Goal: Task Accomplishment & Management: Manage account settings

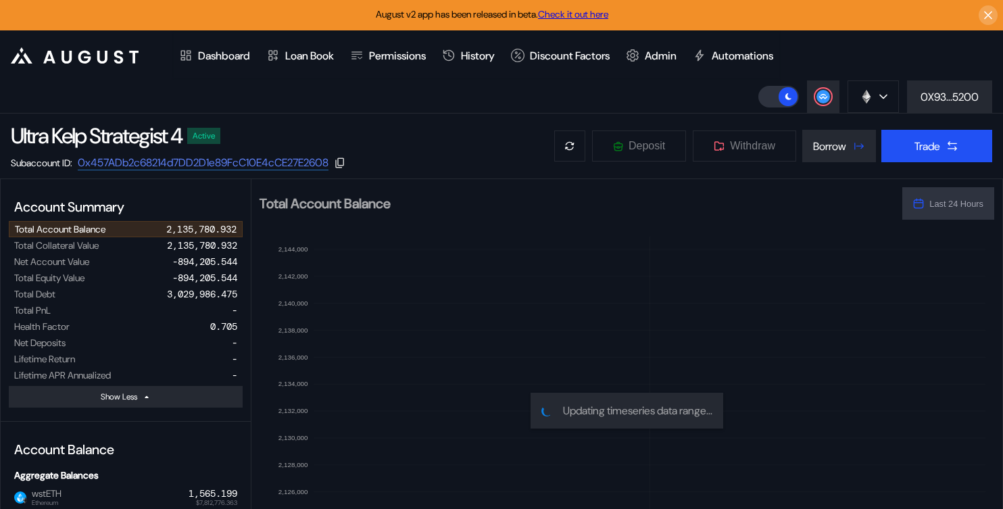
select select "*"
click at [828, 159] on button "Borrow" at bounding box center [839, 146] width 74 height 32
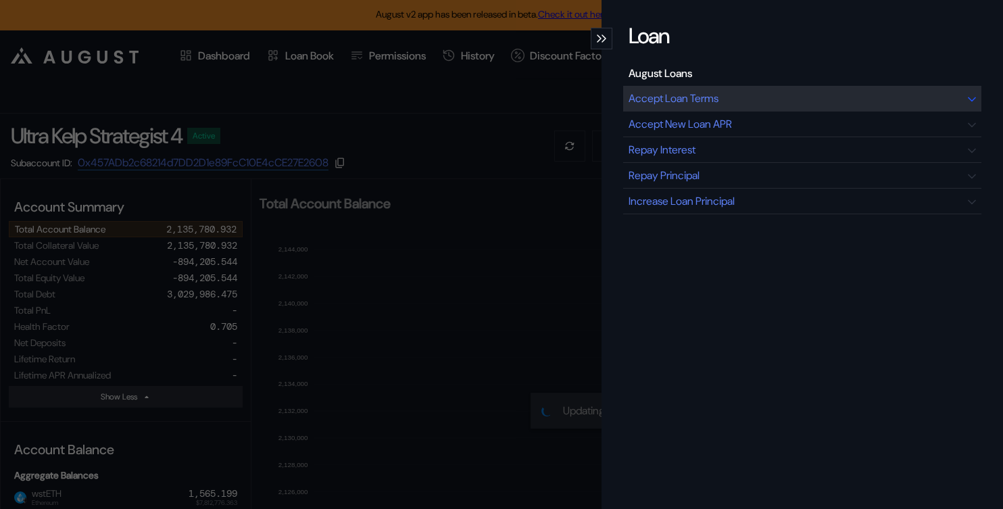
click at [687, 94] on div "Accept Loan Terms" at bounding box center [673, 98] width 90 height 14
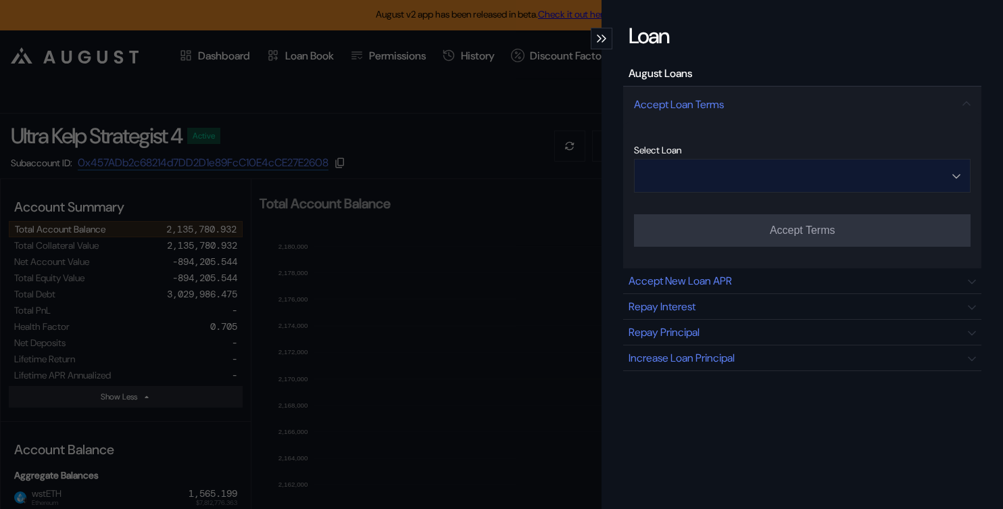
click at [844, 174] on input "Open menu" at bounding box center [794, 175] width 301 height 32
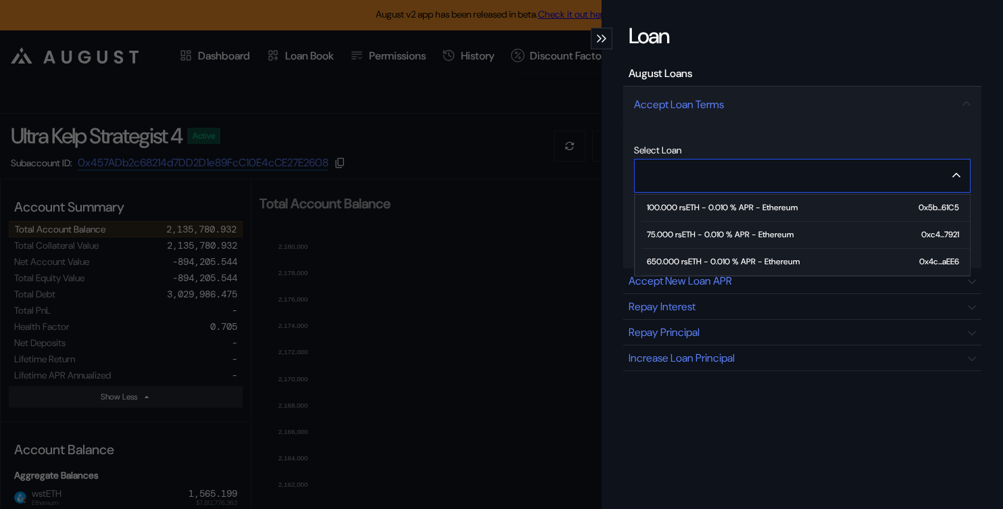
click at [756, 253] on span "650.000 rsETH - 0.010 % APR - Ethereum 0x4c...aEE6" at bounding box center [805, 262] width 328 height 27
type input "**********"
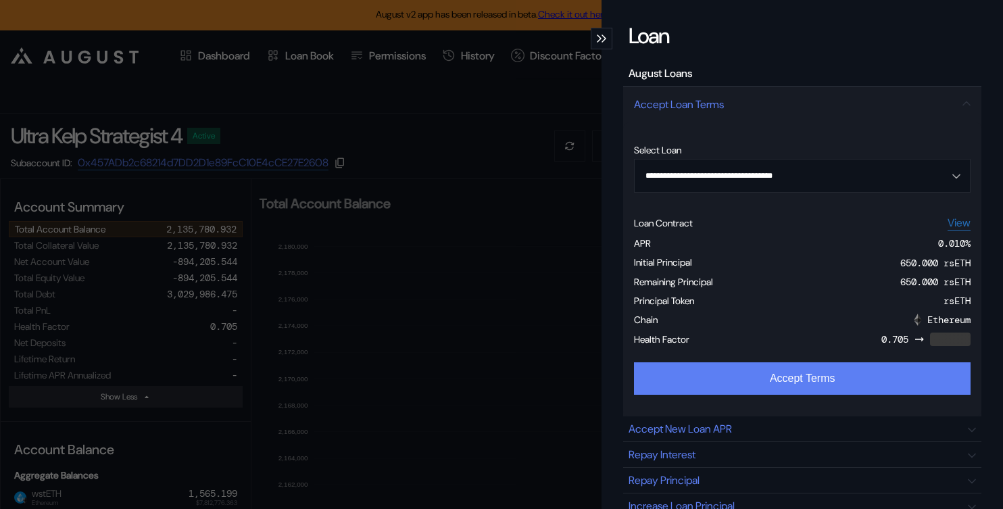
click at [765, 382] on button "Accept Terms" at bounding box center [802, 378] width 336 height 32
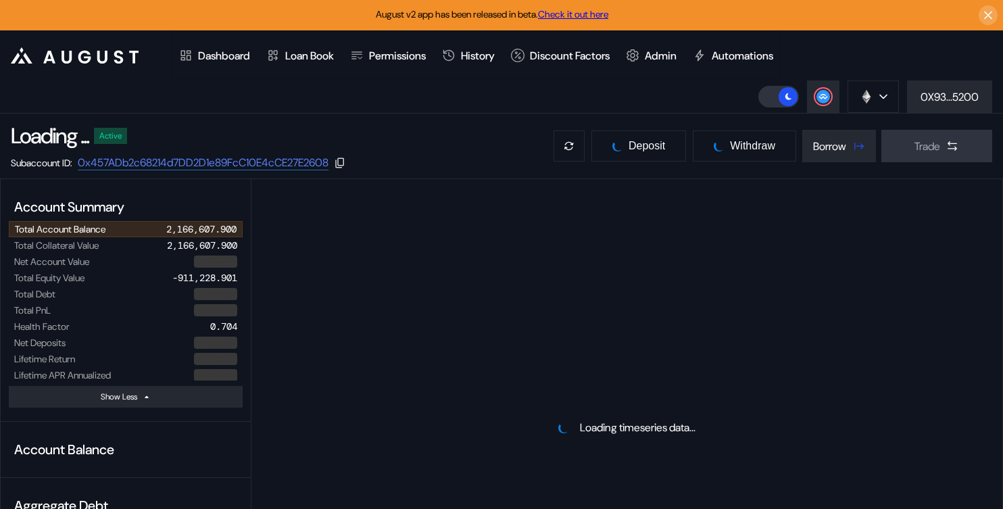
select select "*"
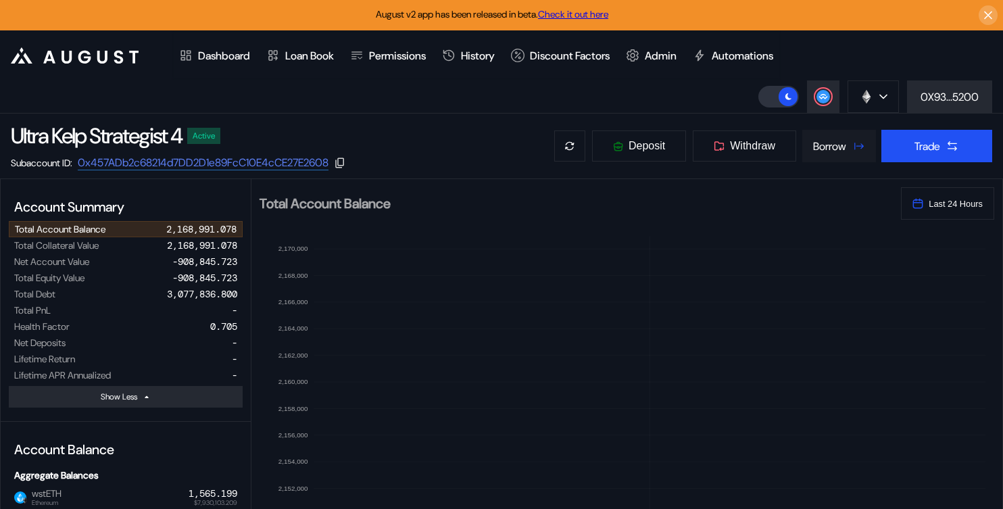
click at [830, 153] on button "Borrow" at bounding box center [839, 146] width 74 height 32
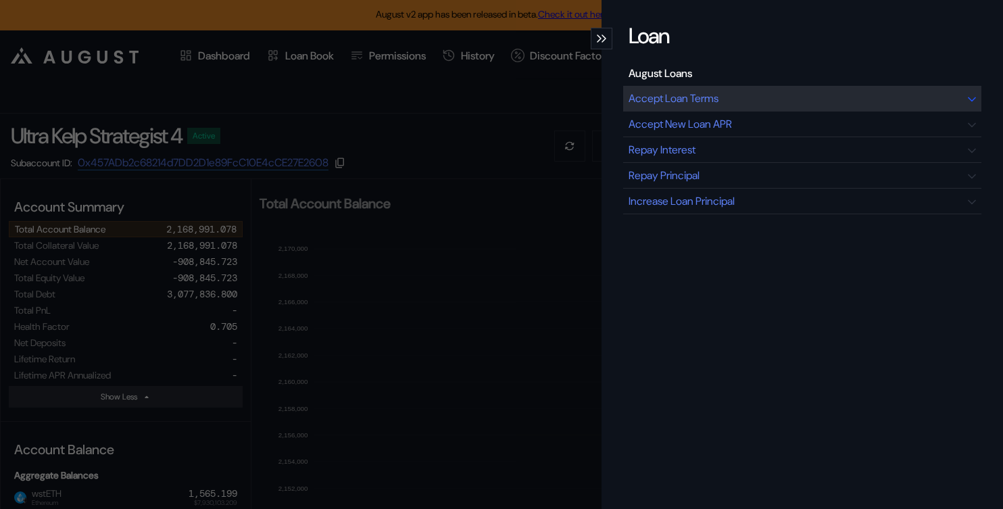
click at [684, 99] on div "Accept Loan Terms" at bounding box center [673, 98] width 90 height 14
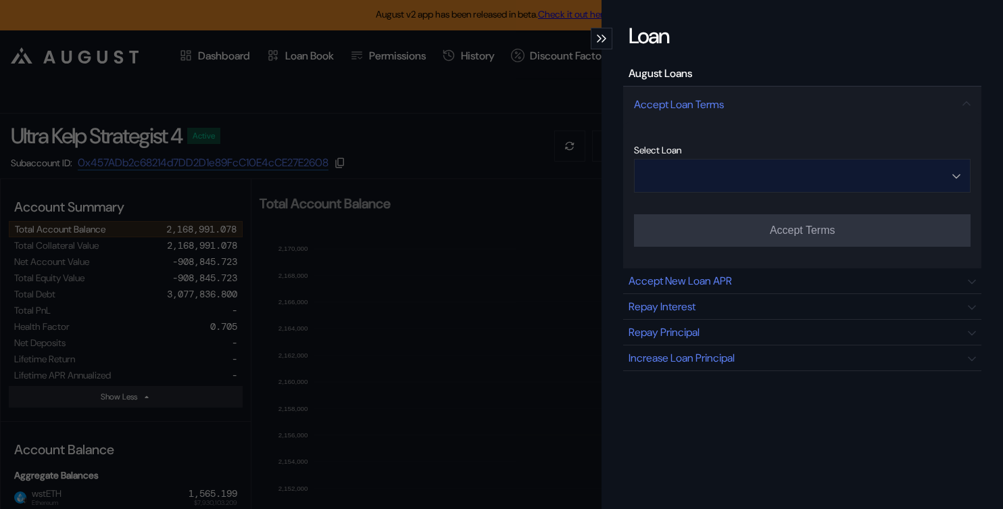
click at [765, 168] on input "Open menu" at bounding box center [794, 175] width 301 height 32
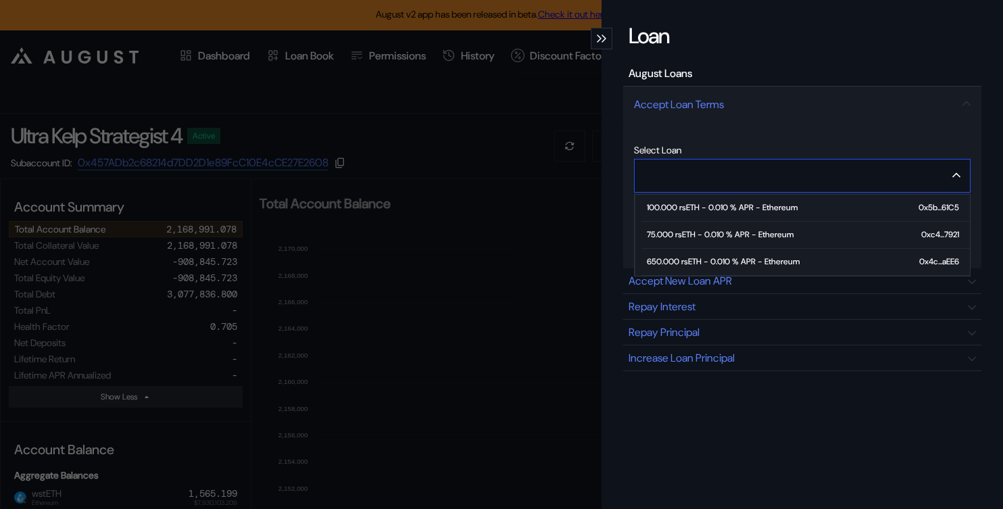
click at [707, 257] on div "650.000 rsETH - 0.010 % APR - Ethereum" at bounding box center [723, 261] width 153 height 9
type input "**********"
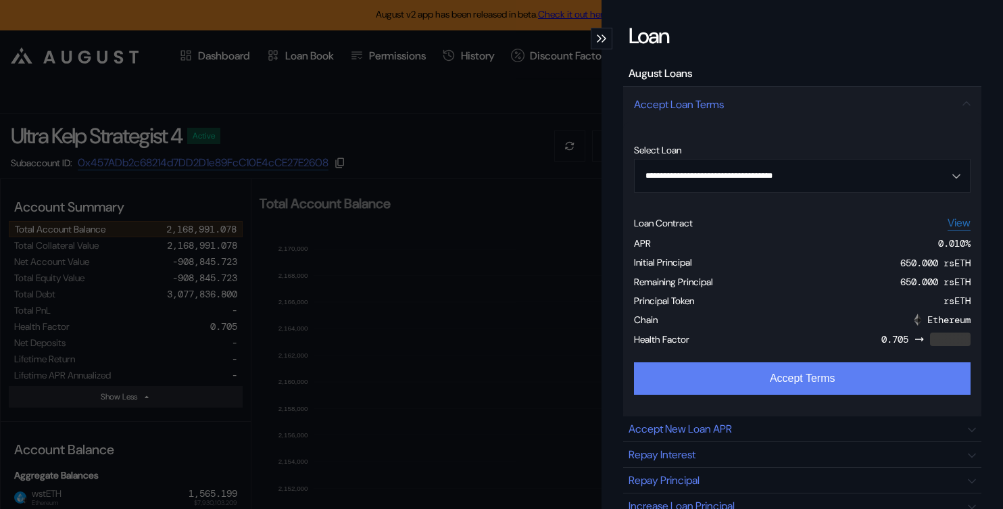
click at [719, 372] on button "Accept Terms" at bounding box center [802, 378] width 336 height 32
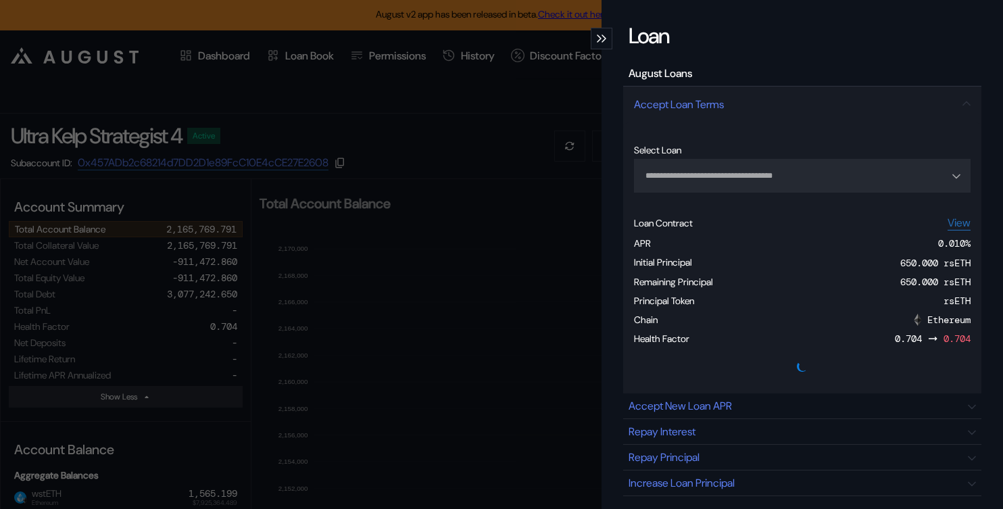
click at [603, 30] on div "modal" at bounding box center [601, 39] width 22 height 22
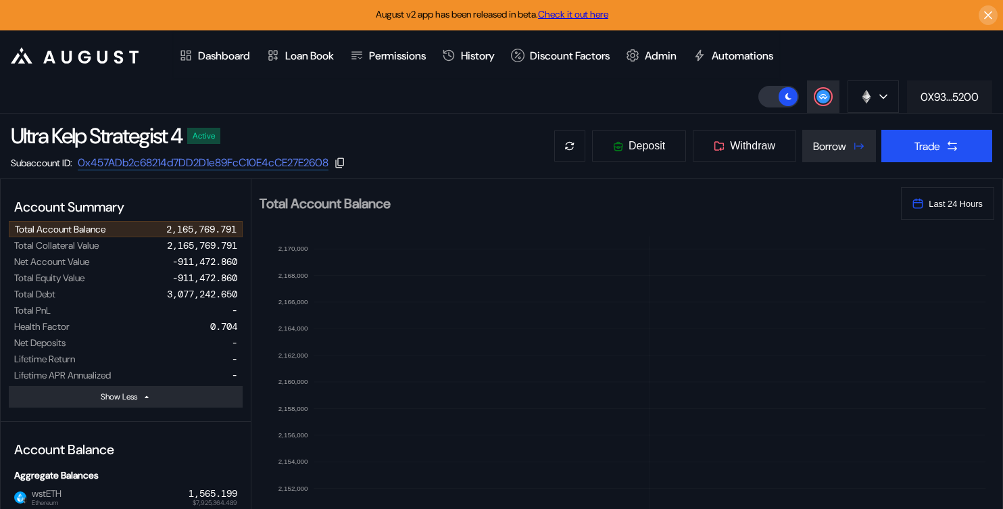
click at [940, 101] on div "0X93...5200" at bounding box center [949, 97] width 58 height 14
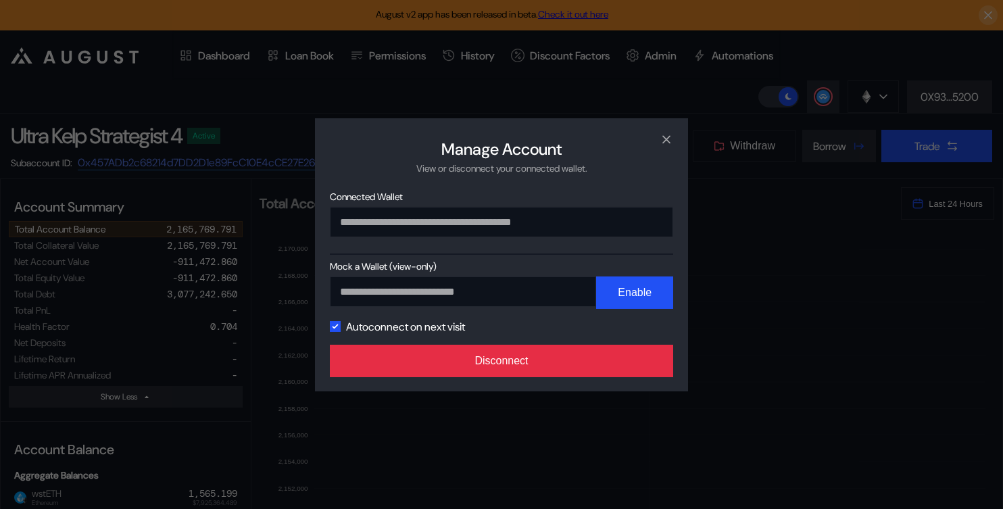
click at [576, 366] on button "Disconnect" at bounding box center [501, 361] width 343 height 32
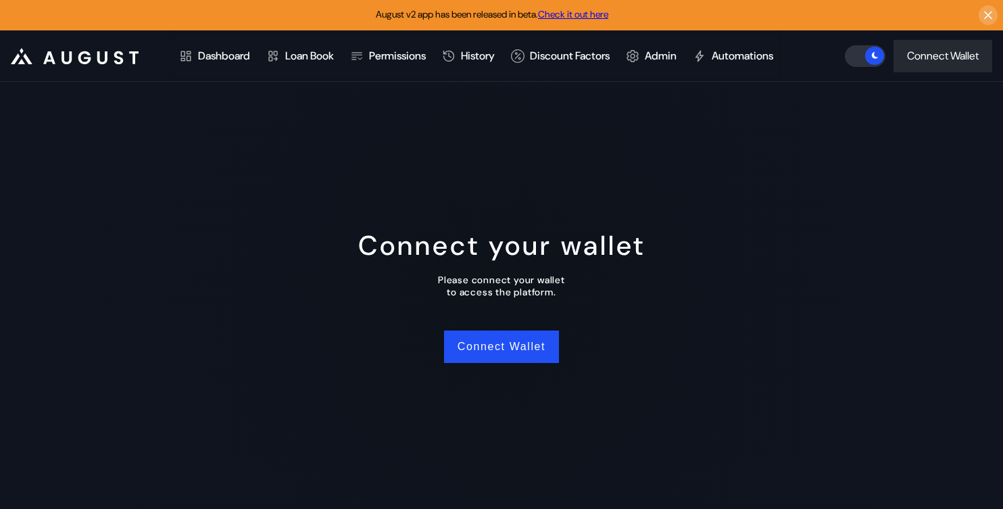
click at [499, 318] on div "Connect your wallet Please connect your wallet to access the platform. Connect …" at bounding box center [501, 295] width 1003 height 427
click at [497, 347] on button "Connect Wallet" at bounding box center [501, 346] width 115 height 32
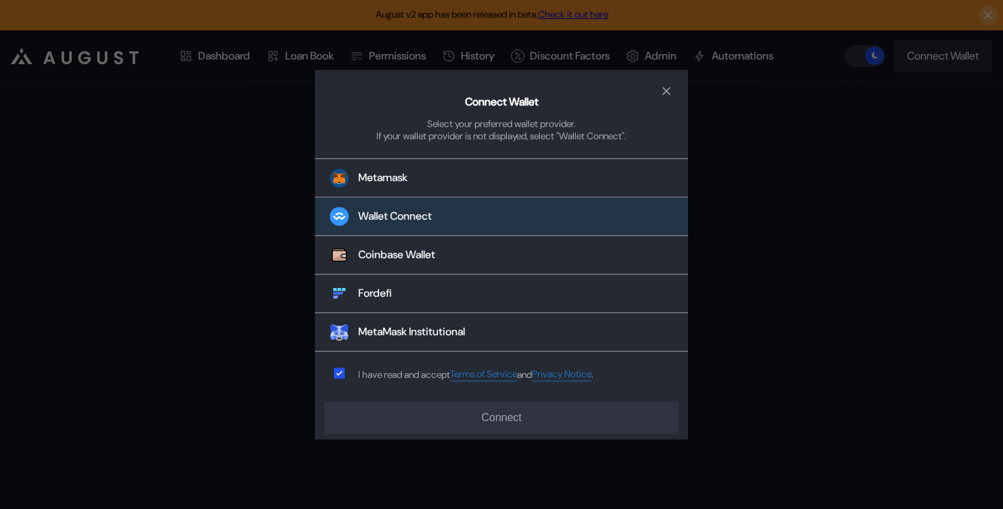
click at [421, 205] on button "Wallet Connect" at bounding box center [501, 217] width 373 height 39
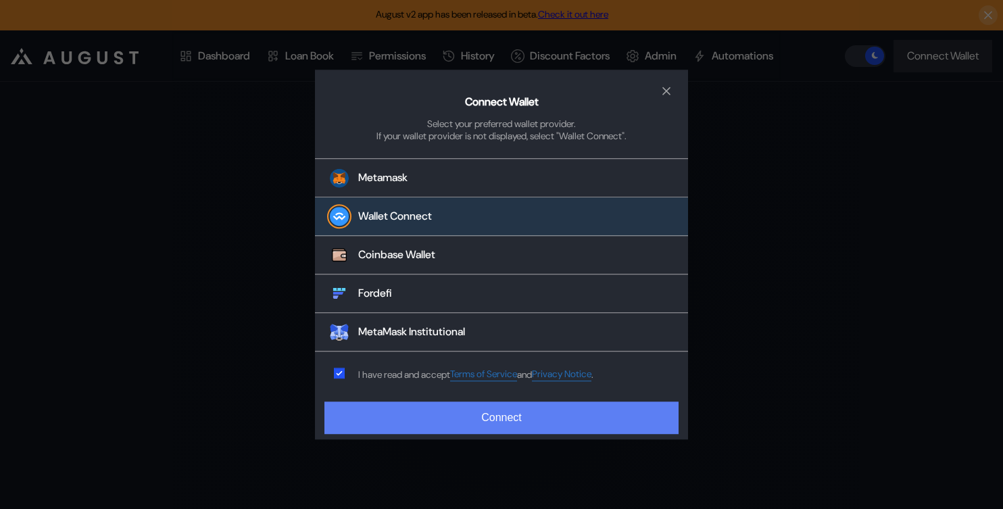
click at [405, 426] on button "Connect" at bounding box center [501, 417] width 354 height 32
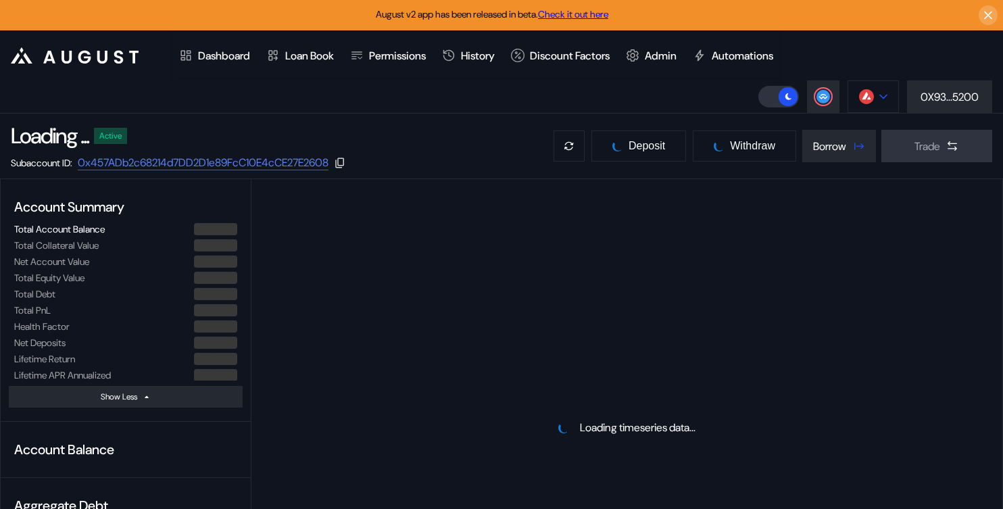
click at [872, 92] on img at bounding box center [866, 96] width 15 height 15
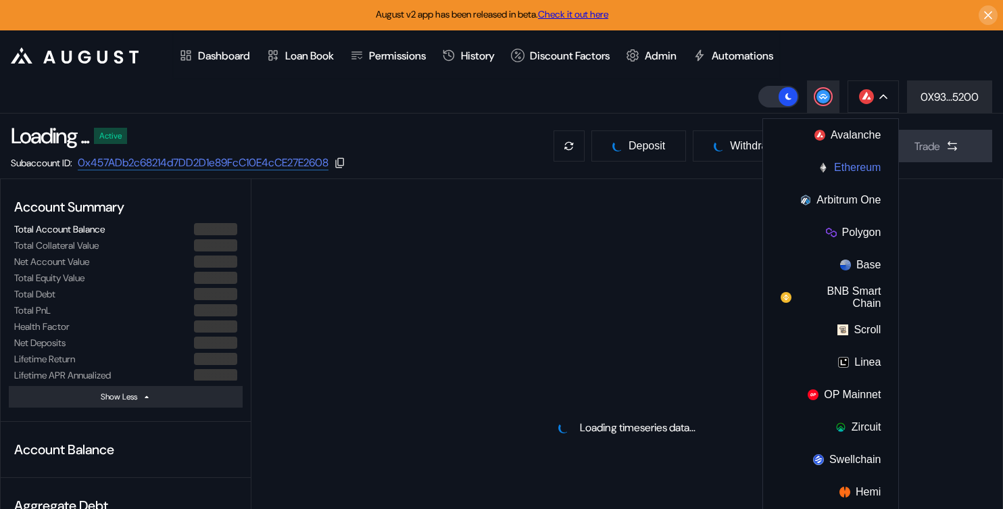
click at [834, 168] on button "Ethereum" at bounding box center [830, 167] width 135 height 32
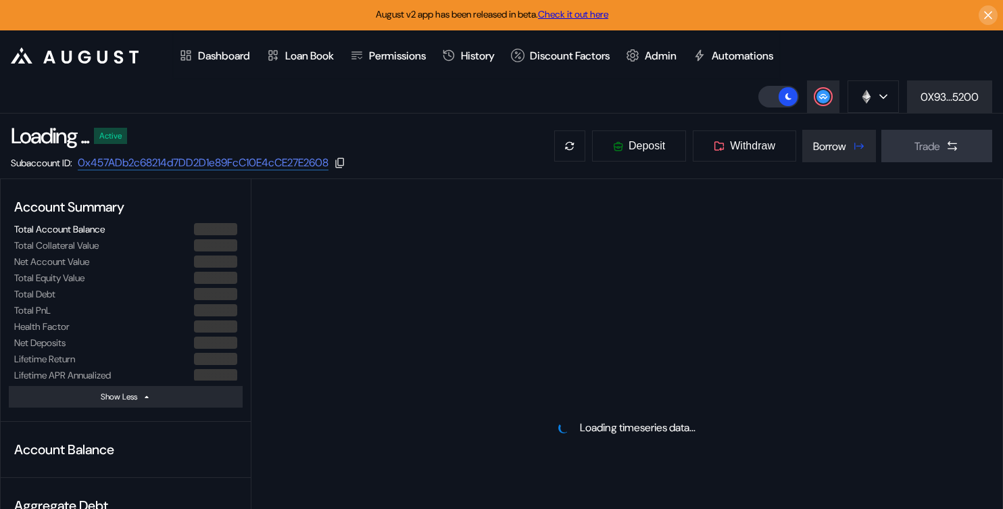
select select "*"
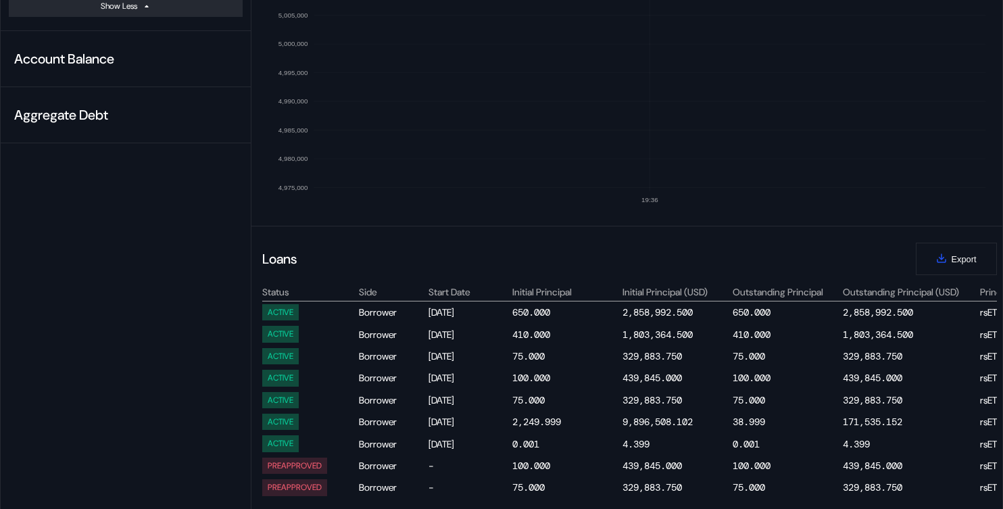
scroll to position [386, 0]
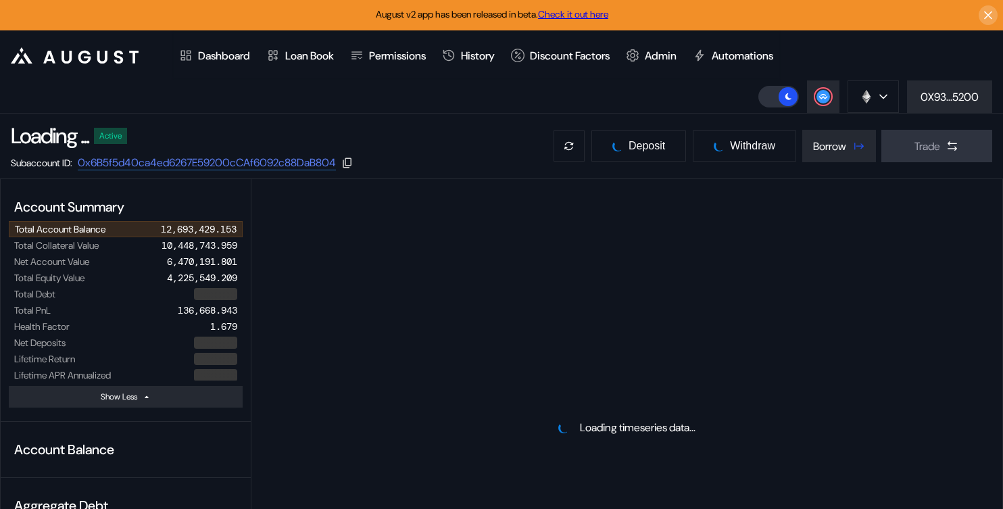
select select "*"
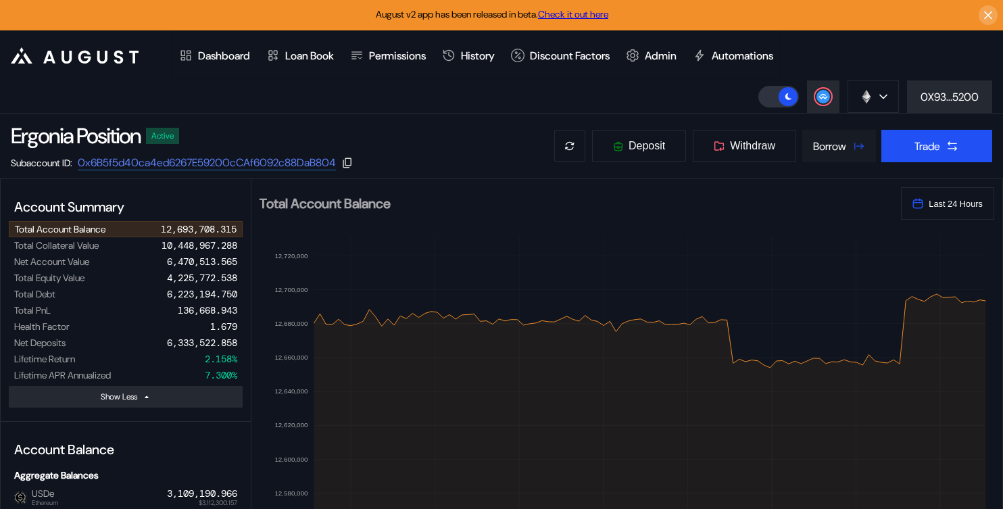
click at [814, 149] on div "Borrow" at bounding box center [829, 146] width 33 height 14
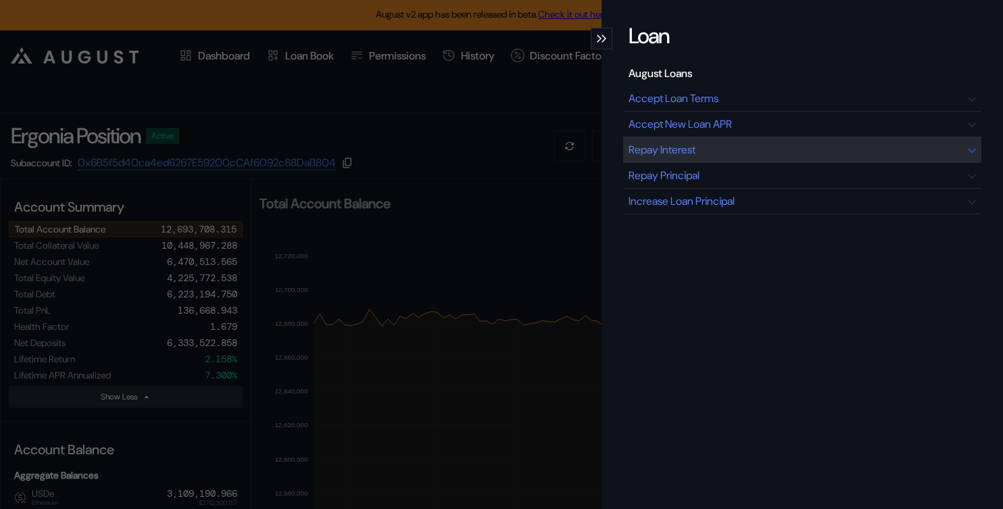
click at [707, 161] on div "Repay Interest" at bounding box center [802, 150] width 358 height 26
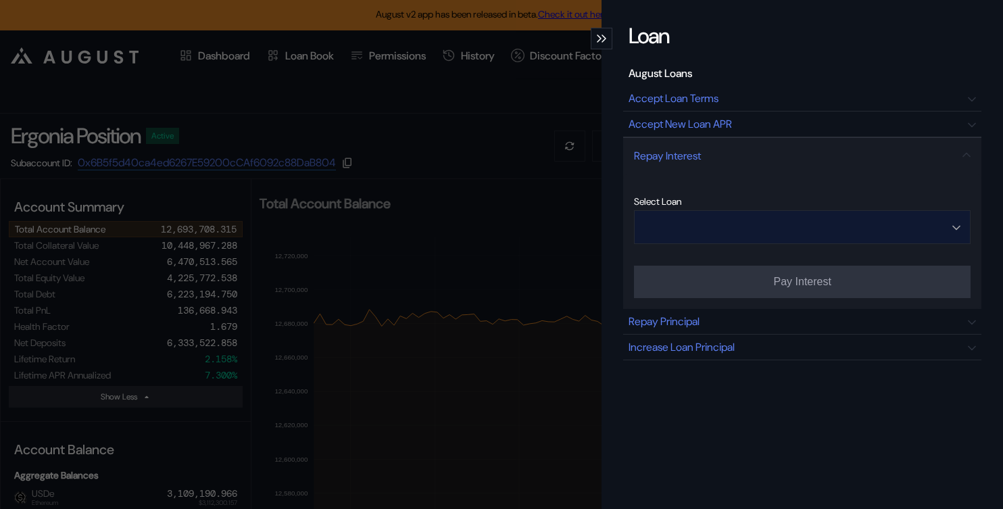
click at [834, 226] on input "Open menu" at bounding box center [794, 227] width 301 height 32
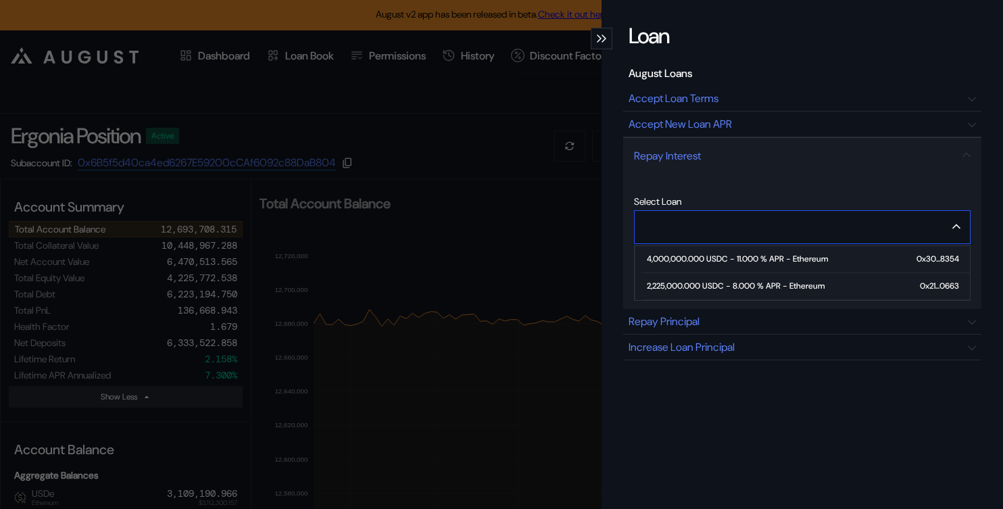
click at [786, 258] on div "4,000,000.000 USDC - 11.000 % APR - Ethereum" at bounding box center [737, 258] width 181 height 9
type input "**********"
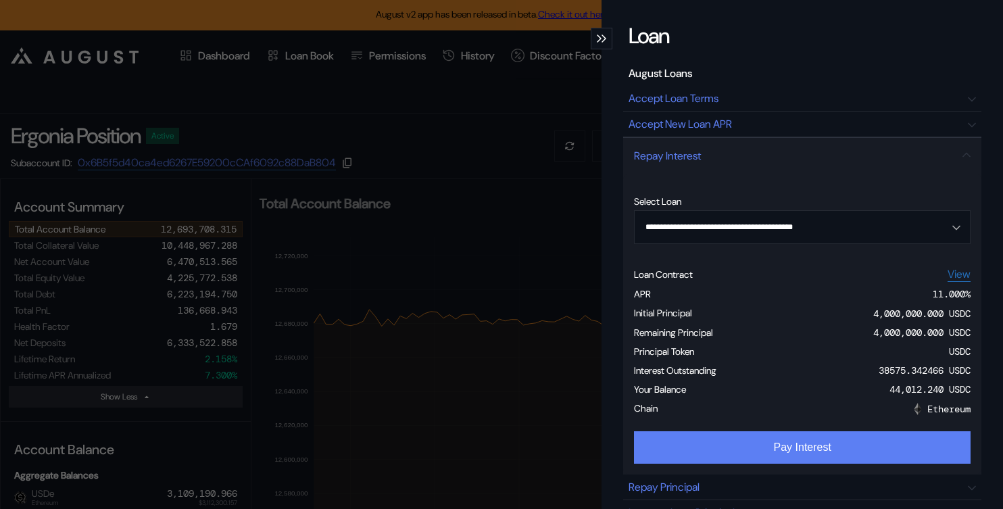
click at [743, 452] on button "Pay Interest" at bounding box center [802, 447] width 336 height 32
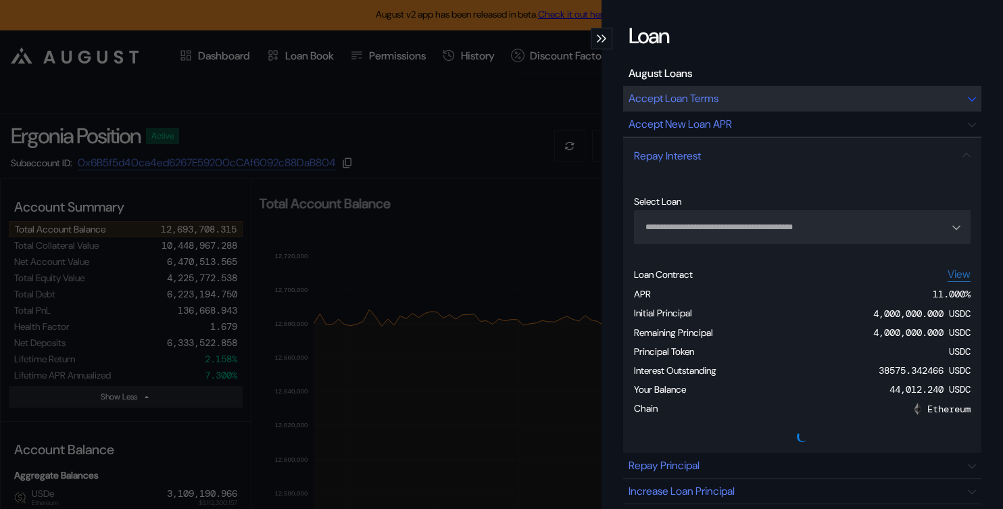
click at [712, 97] on div "Accept Loan Terms" at bounding box center [673, 98] width 90 height 14
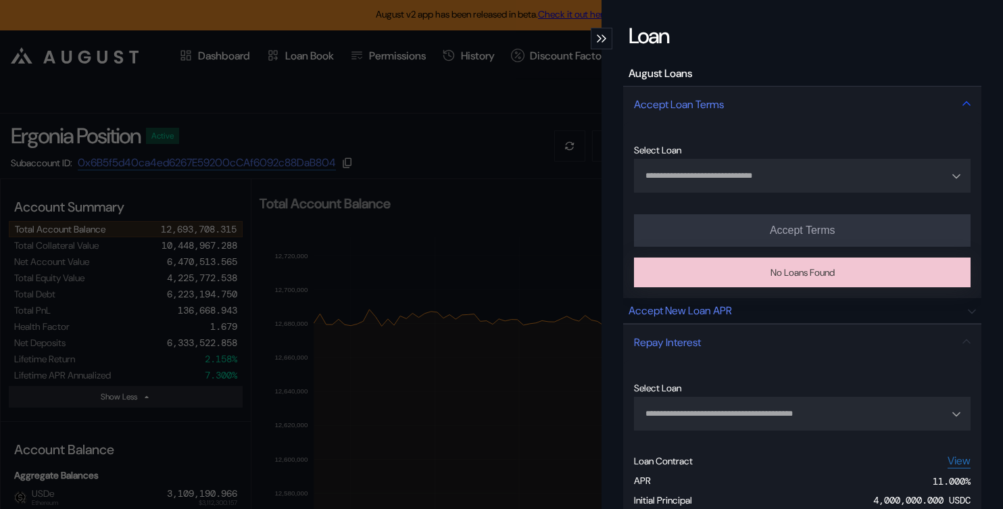
click at [712, 99] on div "Accept Loan Terms" at bounding box center [679, 104] width 90 height 14
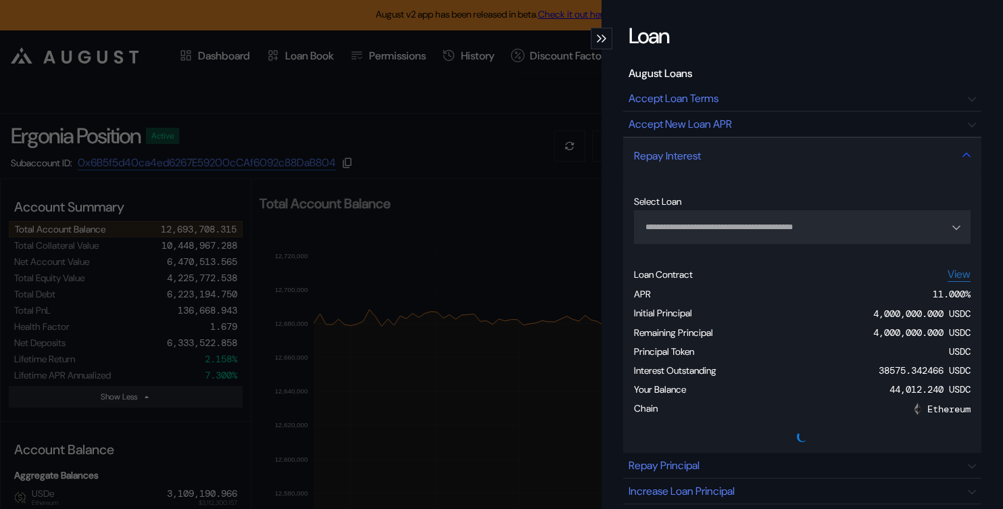
click at [693, 155] on div "Repay Interest" at bounding box center [667, 156] width 67 height 14
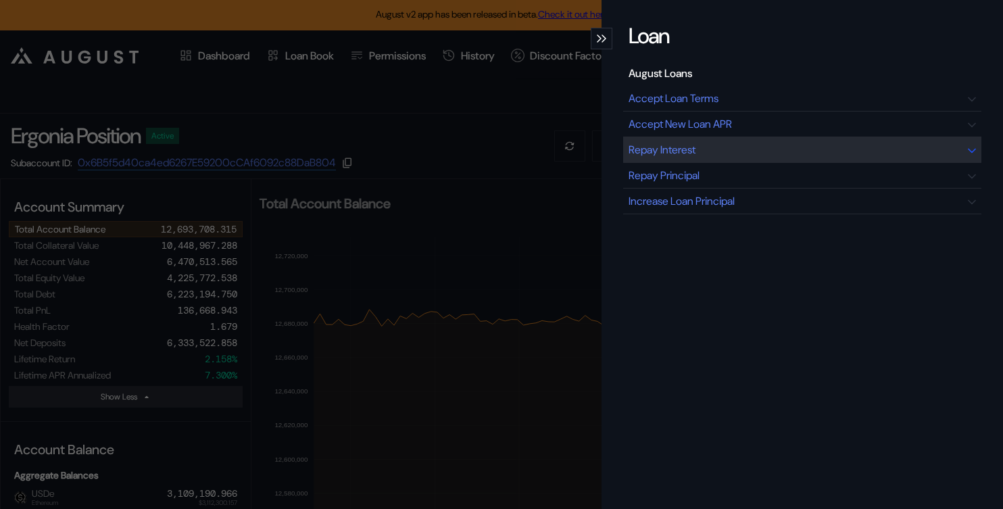
click at [693, 155] on div "Repay Interest" at bounding box center [661, 150] width 67 height 14
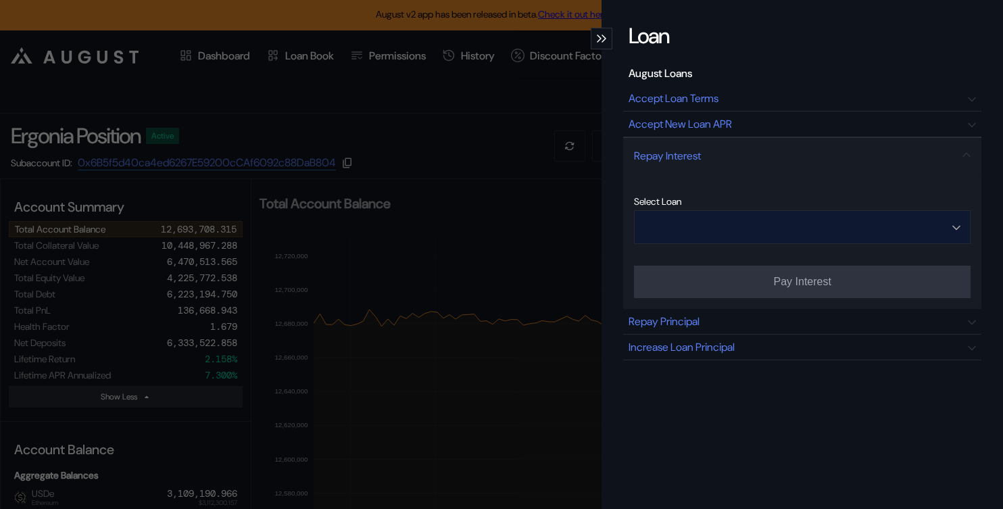
click at [688, 233] on input "Open menu" at bounding box center [794, 227] width 301 height 32
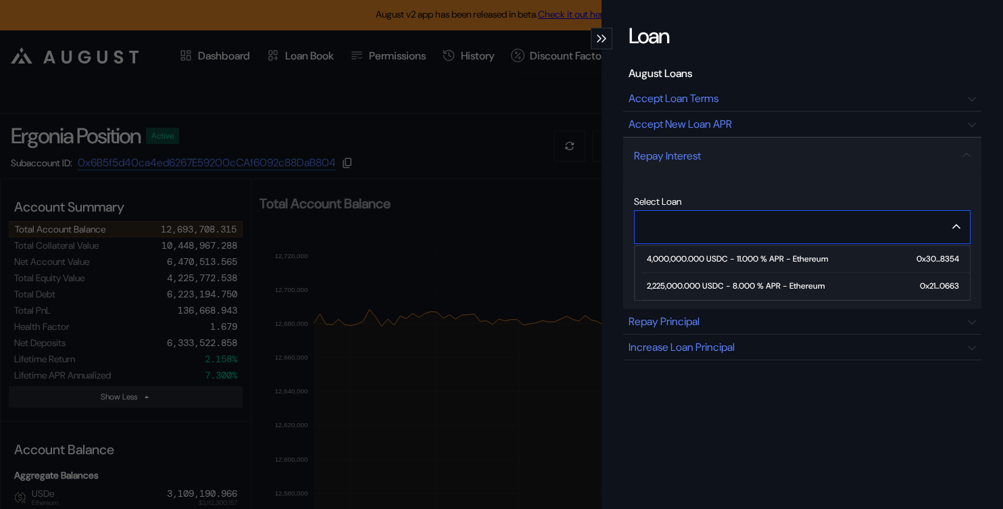
click at [682, 291] on span "2,225,000.000 USDC - 8.000 % APR - Ethereum 0x21...0663" at bounding box center [805, 286] width 328 height 27
type input "**********"
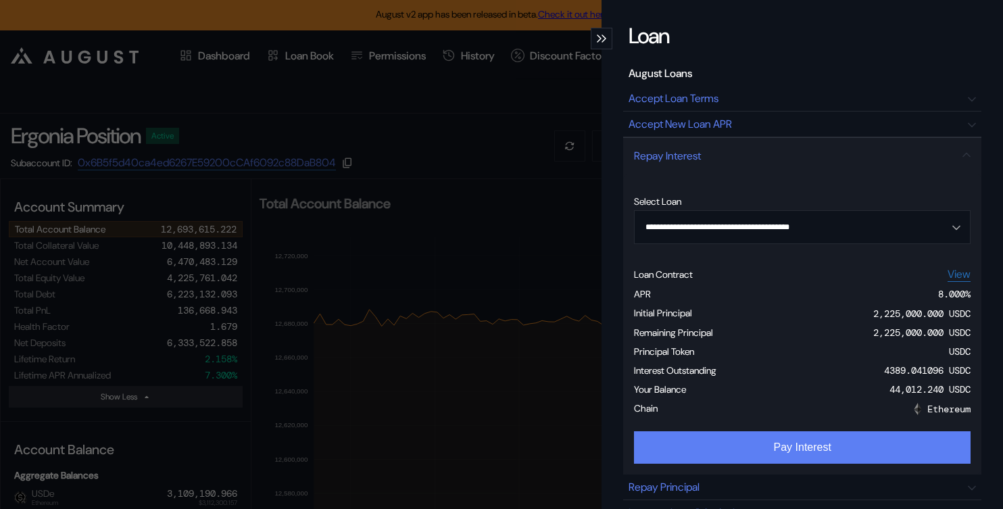
click at [733, 449] on button "Pay Interest" at bounding box center [802, 447] width 336 height 32
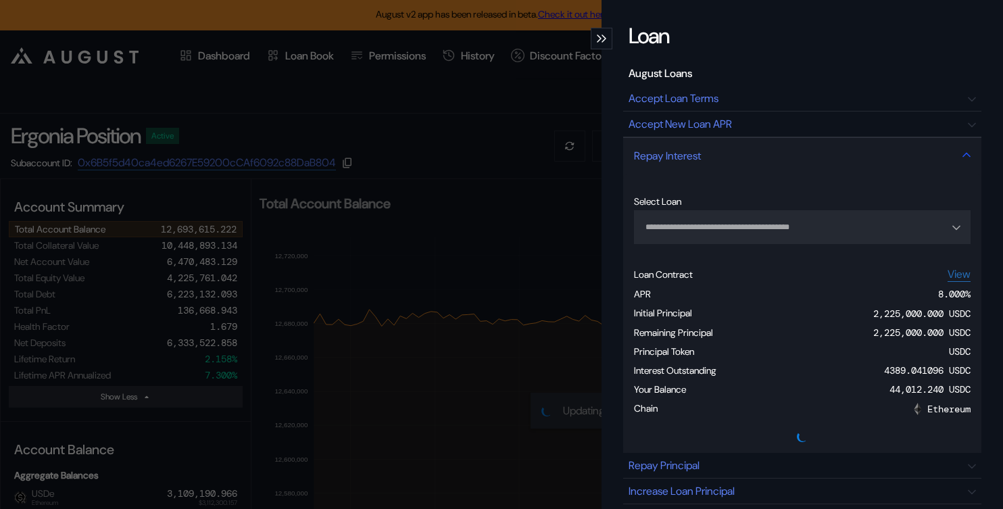
click at [701, 161] on div "Repay Interest" at bounding box center [667, 156] width 67 height 14
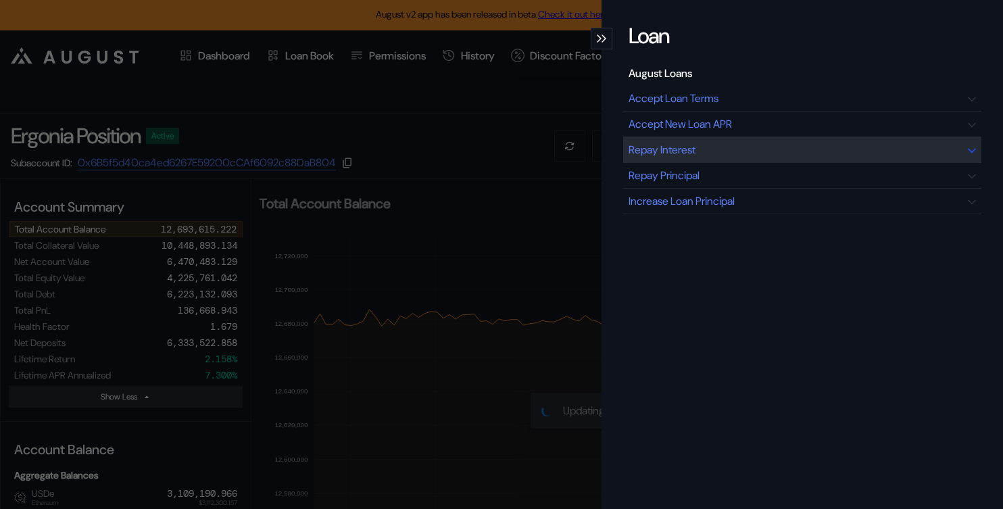
click at [705, 161] on div "Repay Interest" at bounding box center [802, 150] width 358 height 26
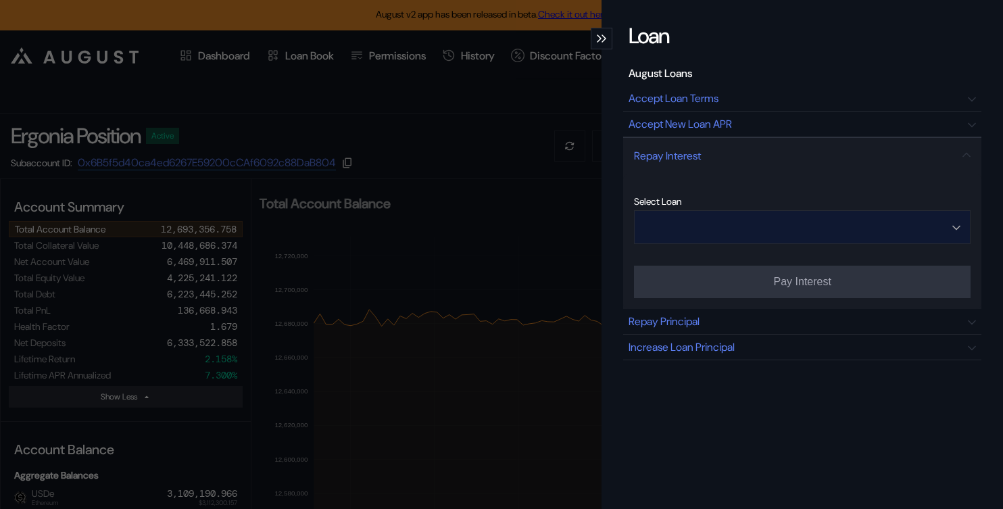
click at [762, 226] on input "Open menu" at bounding box center [794, 227] width 301 height 32
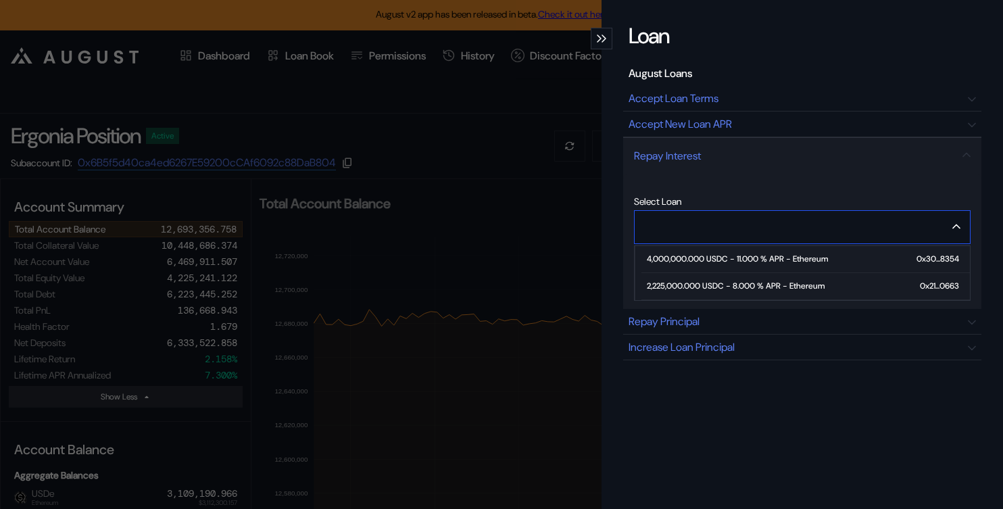
click at [717, 286] on div "2,225,000.000 USDC - 8.000 % APR - Ethereum" at bounding box center [736, 285] width 178 height 9
type input "**********"
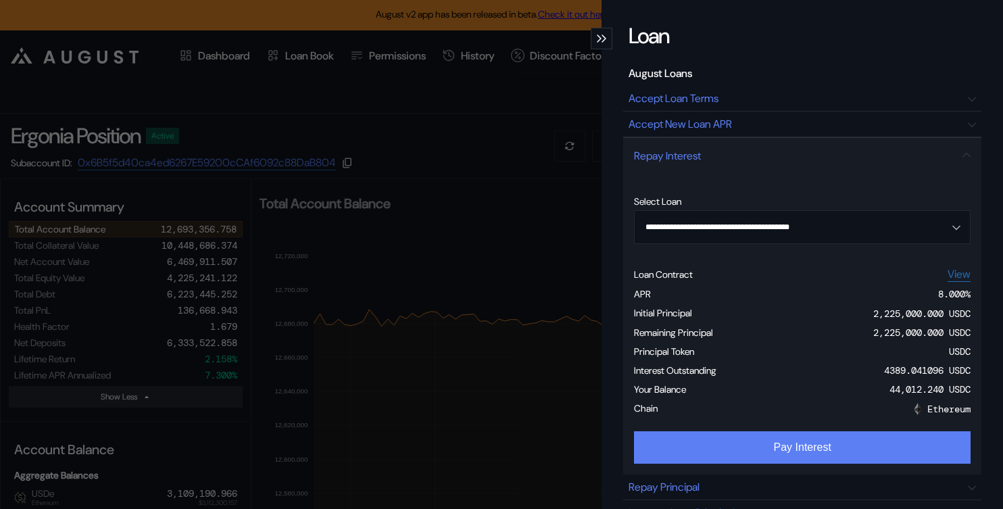
click at [751, 458] on button "Pay Interest" at bounding box center [802, 447] width 336 height 32
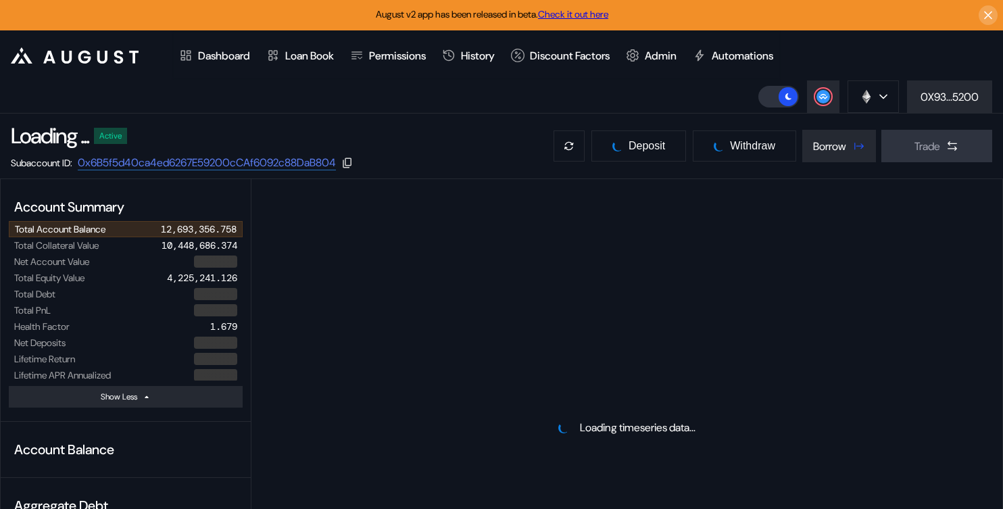
select select "*"
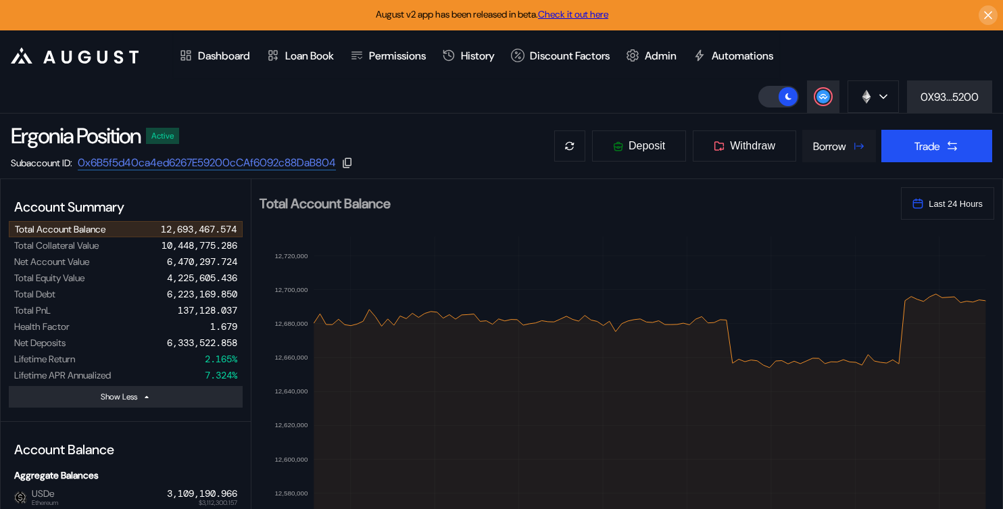
click at [838, 141] on div "Borrow" at bounding box center [829, 146] width 33 height 14
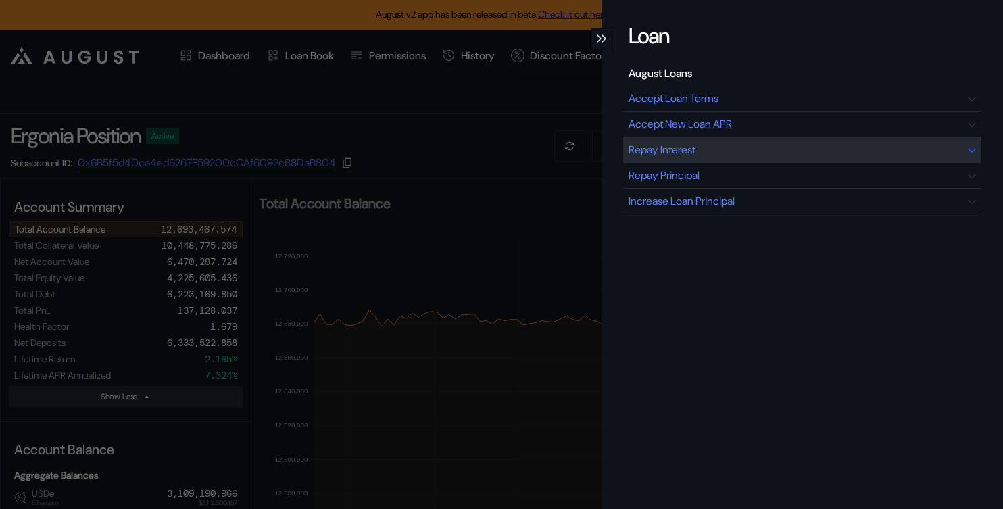
click at [748, 143] on div "Repay Interest" at bounding box center [802, 150] width 358 height 26
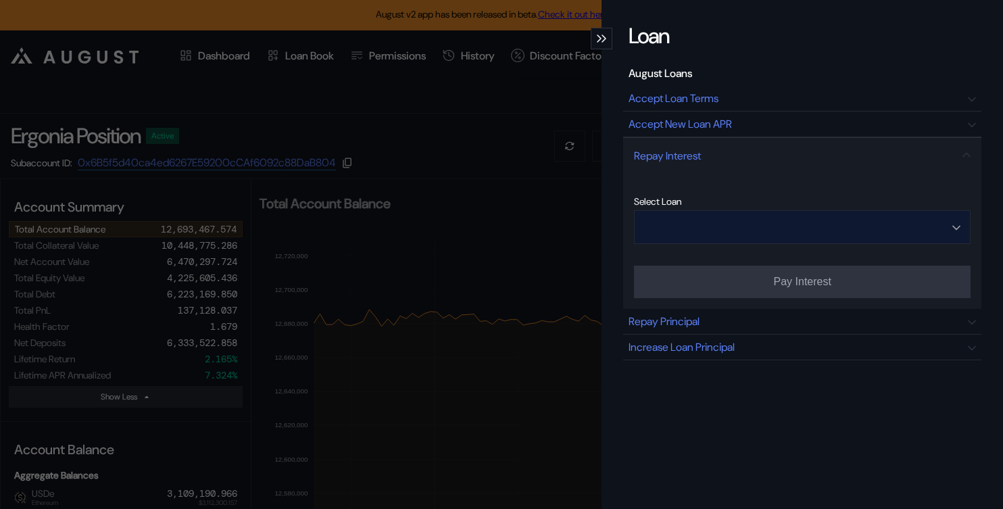
click at [753, 232] on input "Open menu" at bounding box center [794, 227] width 301 height 32
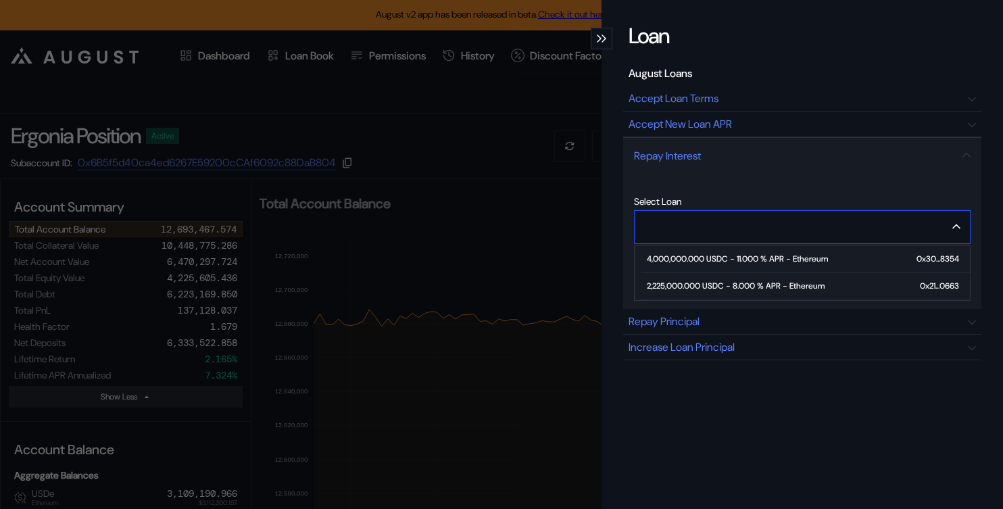
click at [726, 288] on div "2,225,000.000 USDC - 8.000 % APR - Ethereum" at bounding box center [736, 285] width 178 height 9
type input "**********"
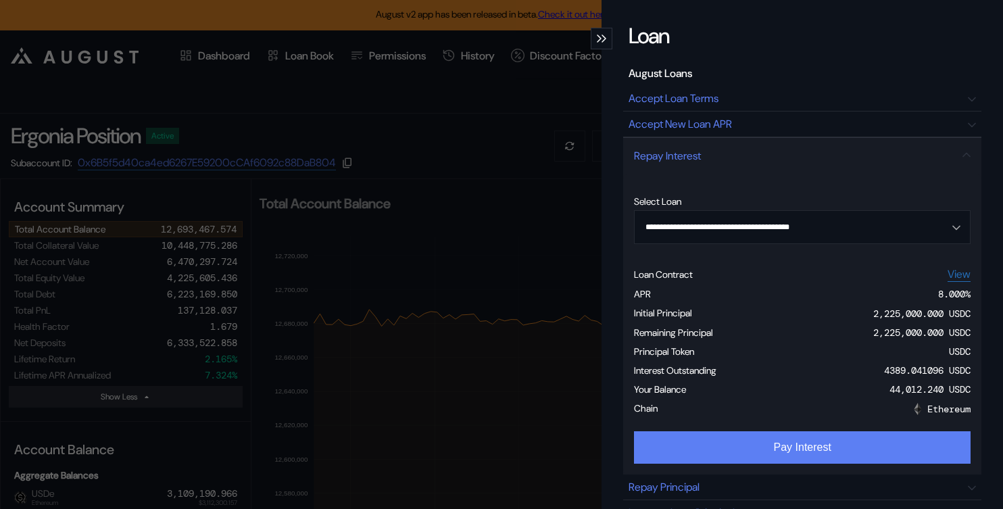
click at [707, 427] on form "**********" at bounding box center [802, 324] width 336 height 301
click at [803, 451] on button "Pay Interest" at bounding box center [802, 447] width 336 height 32
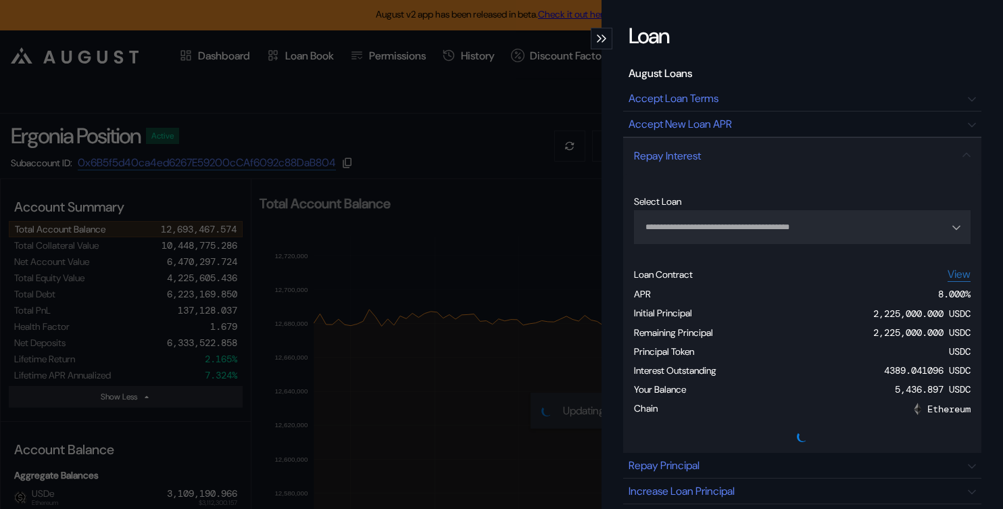
click at [316, 218] on div "**********" at bounding box center [501, 254] width 1003 height 509
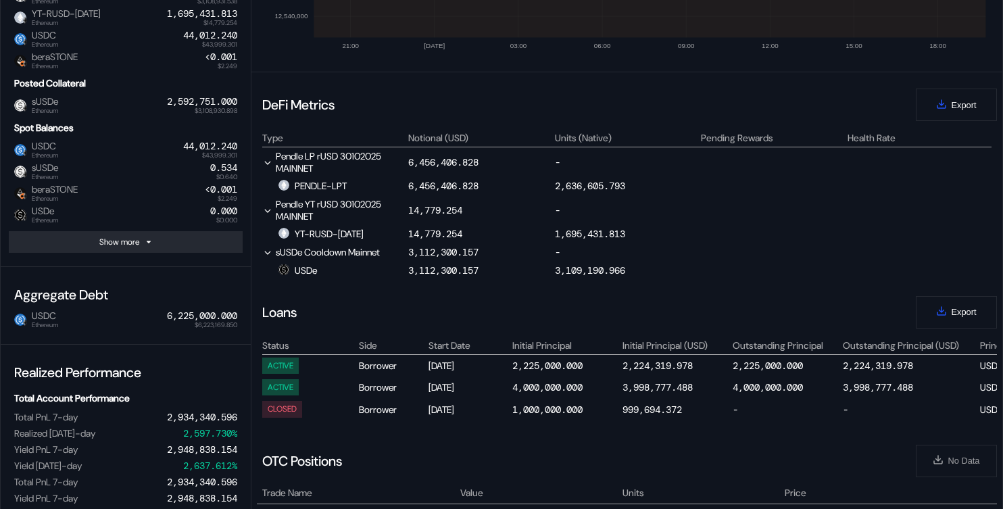
scroll to position [461, 0]
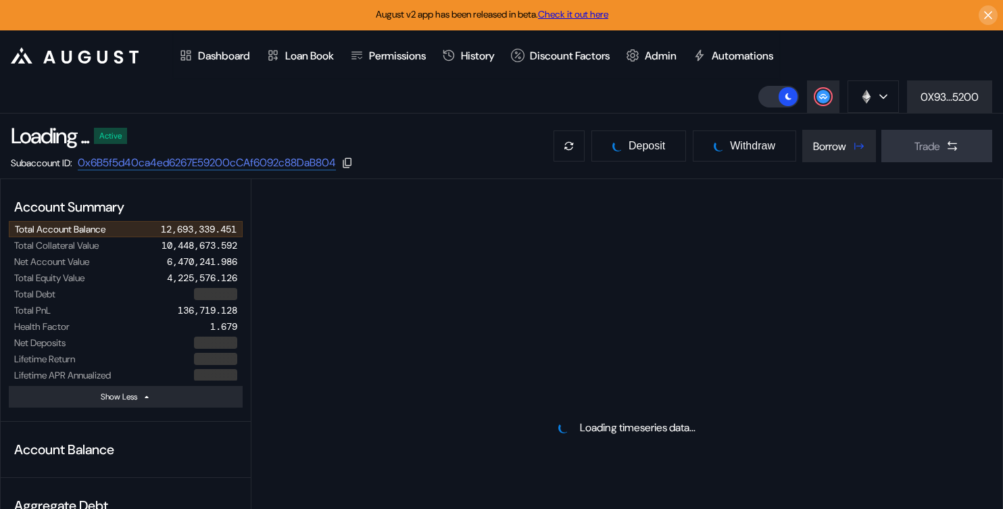
select select "*"
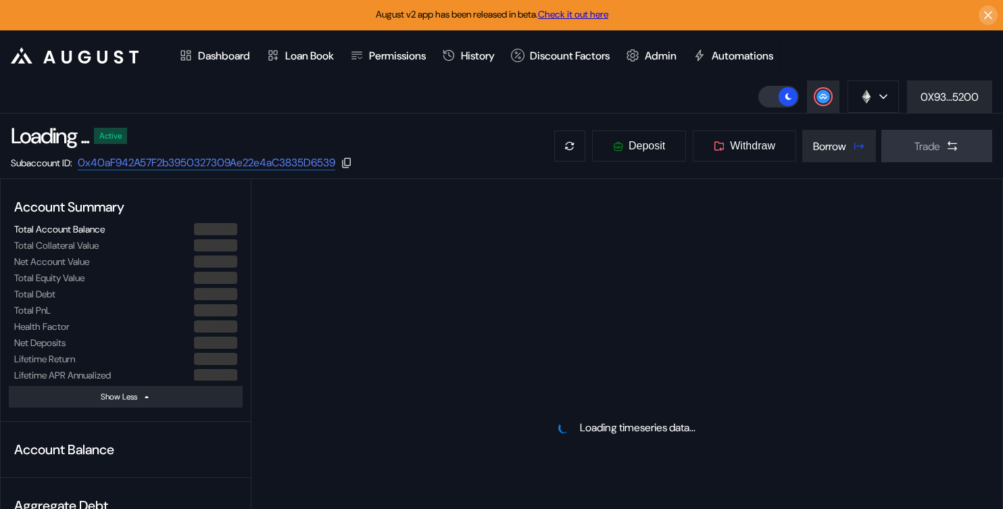
select select "*"
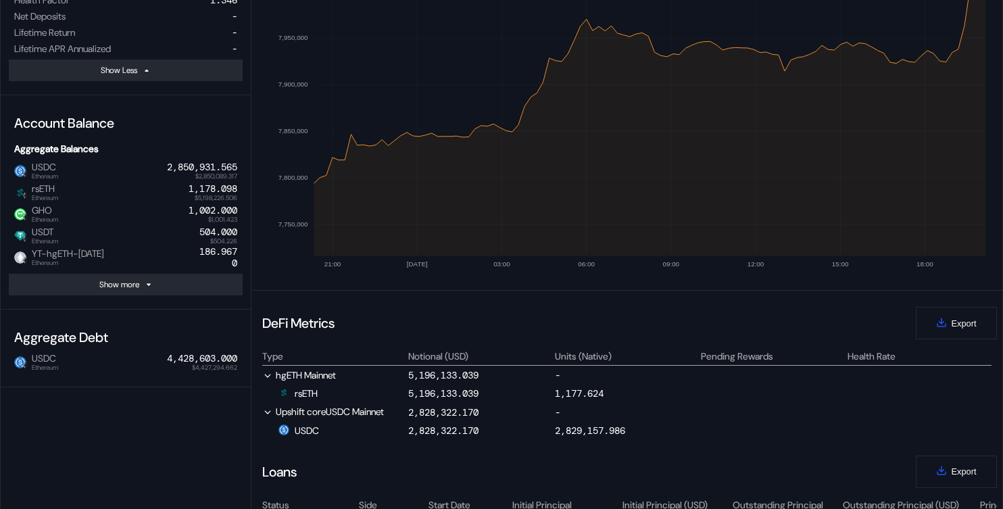
scroll to position [352, 0]
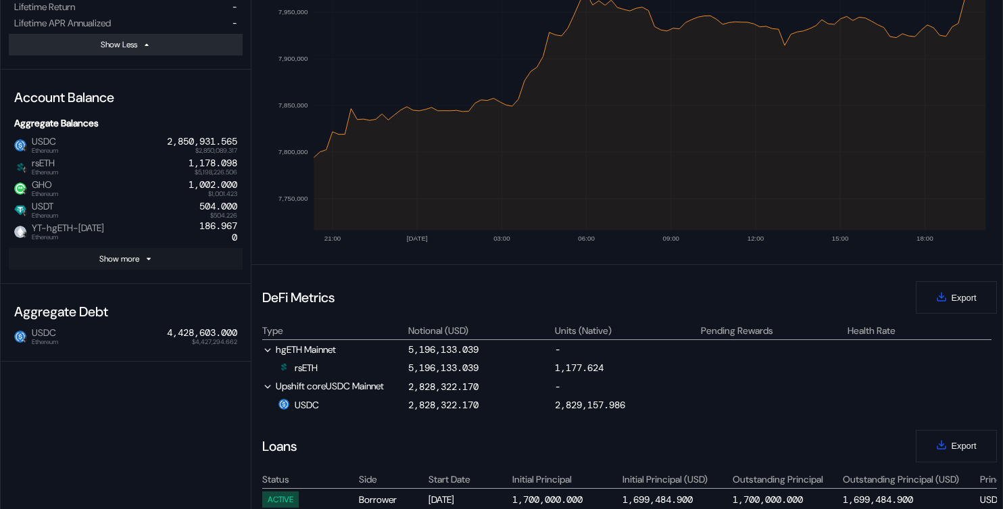
click at [138, 253] on div "Show more" at bounding box center [119, 258] width 40 height 11
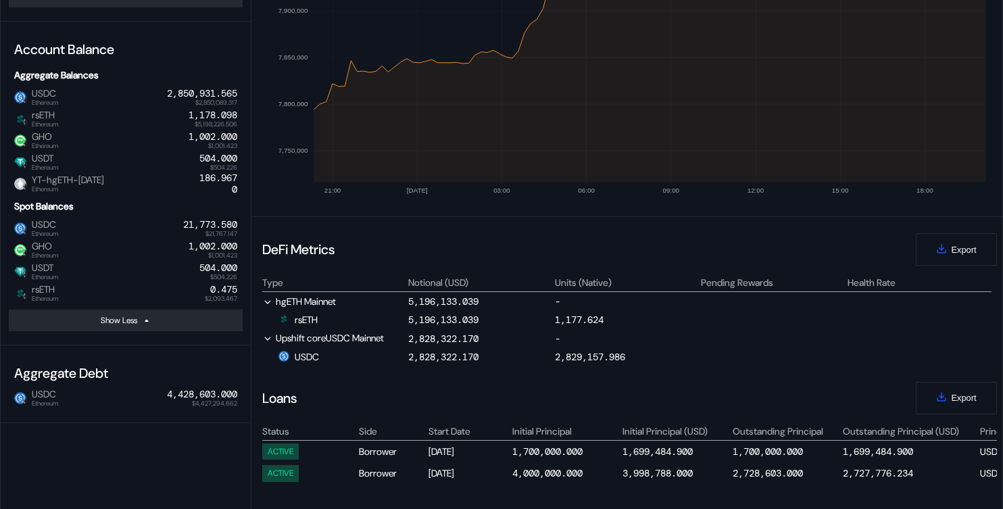
scroll to position [0, 0]
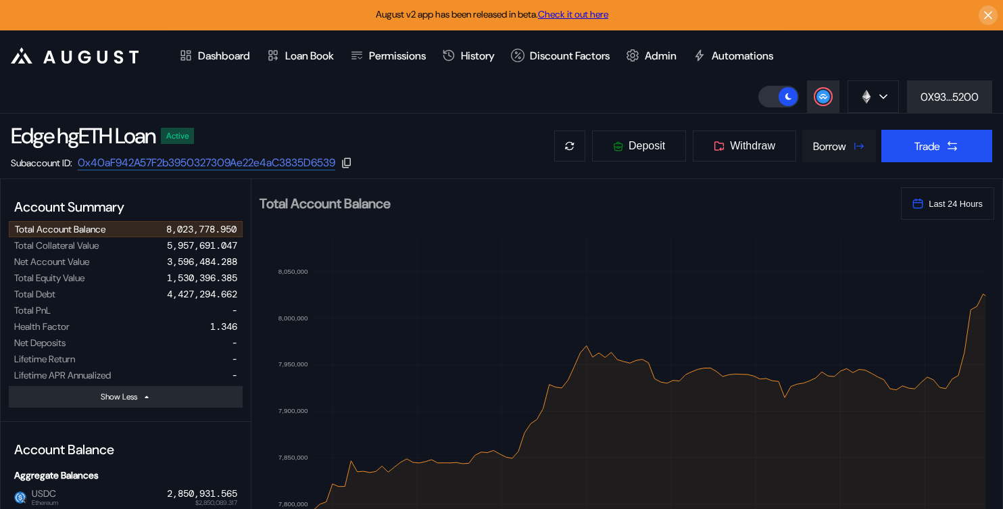
click at [824, 132] on button "Borrow" at bounding box center [839, 146] width 74 height 32
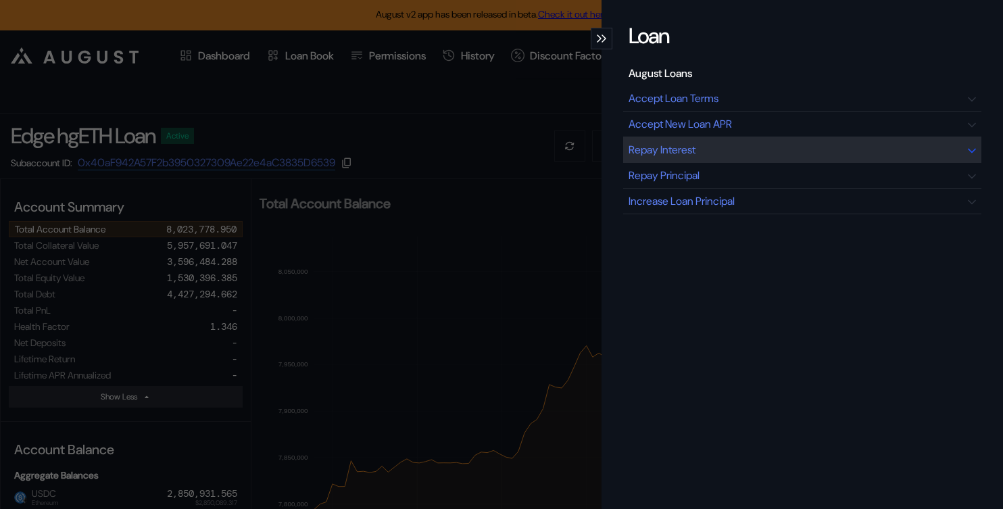
click at [725, 150] on div "Repay Interest" at bounding box center [802, 150] width 358 height 26
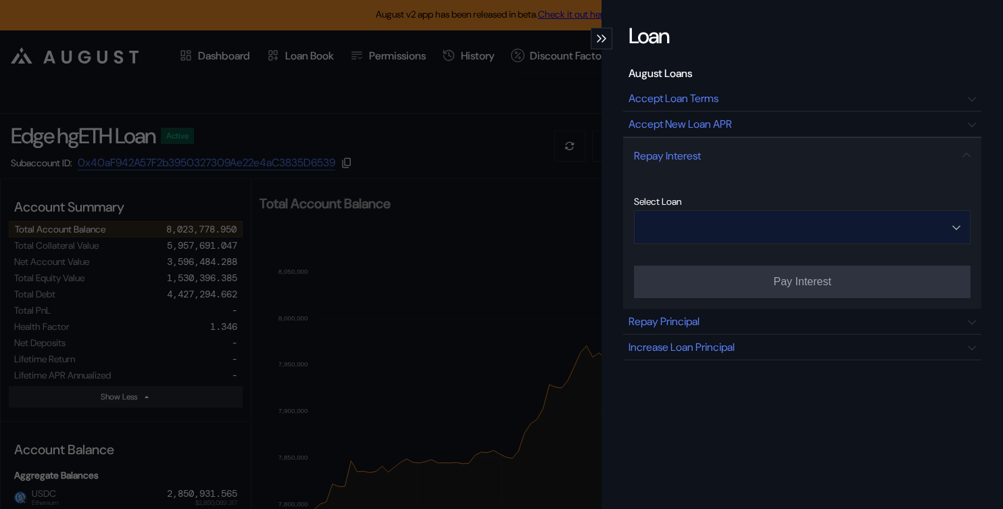
click at [738, 242] on input "Open menu" at bounding box center [794, 227] width 301 height 32
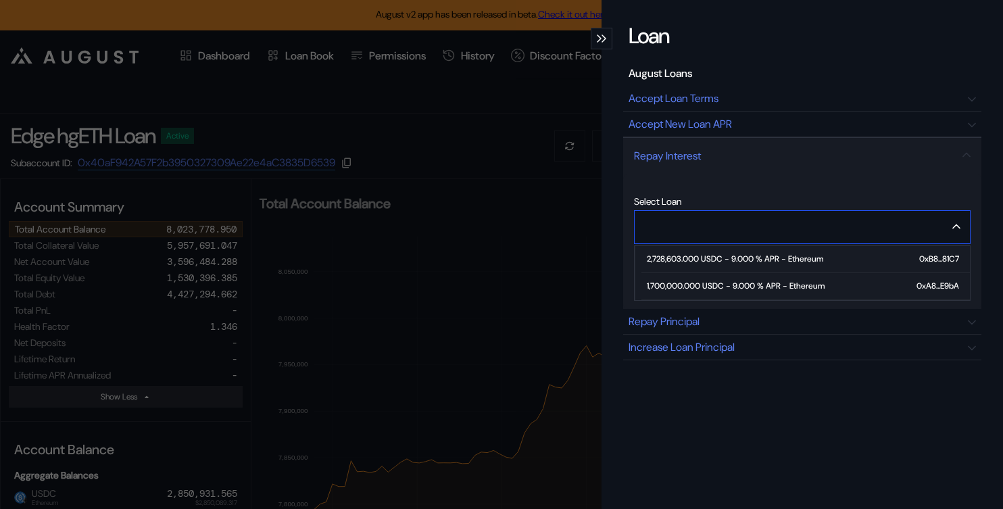
click at [728, 261] on div "2,728,603.000 USDC - 9.000 % APR - Ethereum" at bounding box center [735, 258] width 176 height 9
type input "**********"
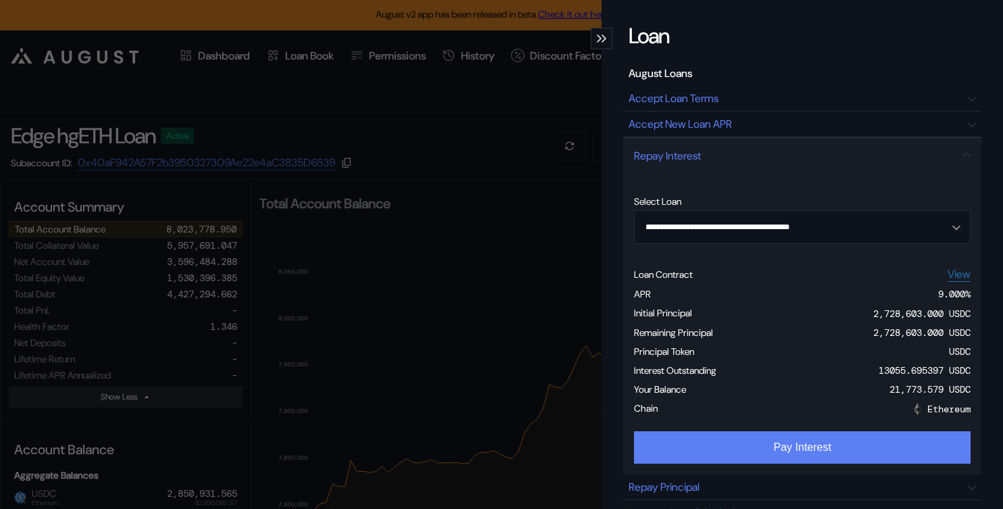
click at [790, 444] on button "Pay Interest" at bounding box center [802, 447] width 336 height 32
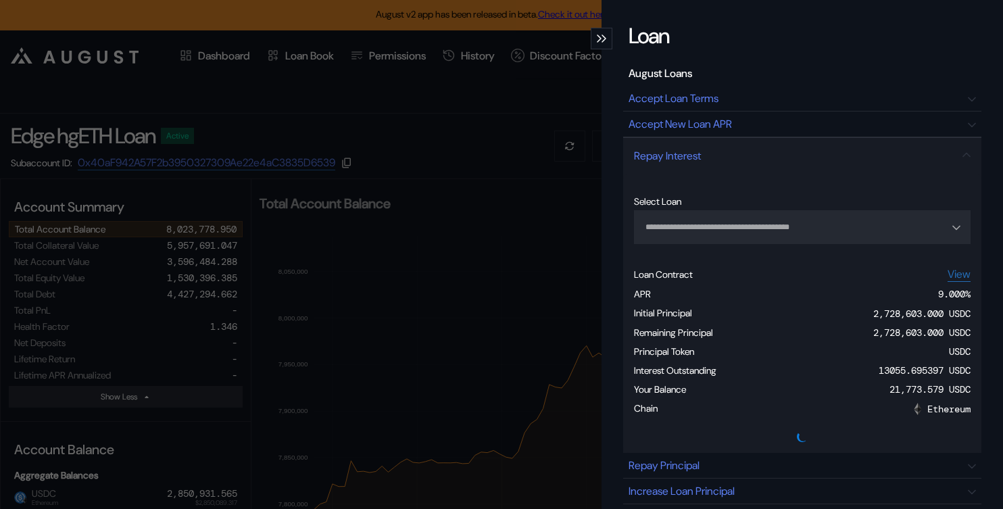
click at [452, 251] on div "**********" at bounding box center [501, 254] width 1003 height 509
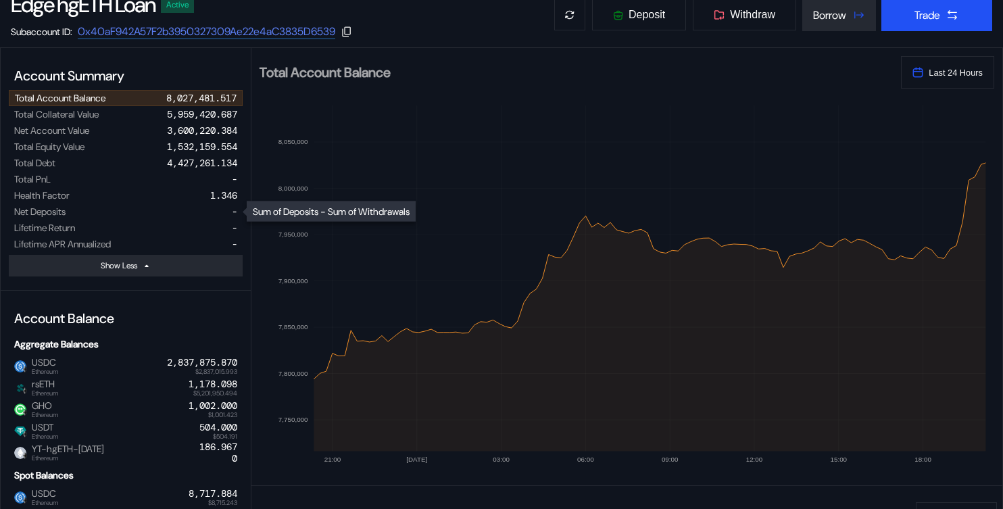
scroll to position [215, 0]
